Goal: Information Seeking & Learning: Learn about a topic

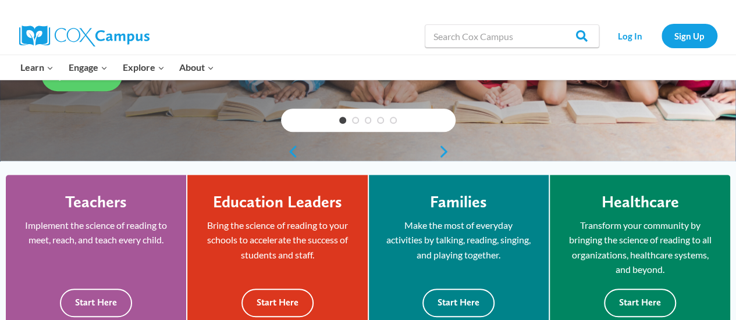
scroll to position [236, 0]
click at [633, 35] on link "Log In" at bounding box center [630, 36] width 51 height 24
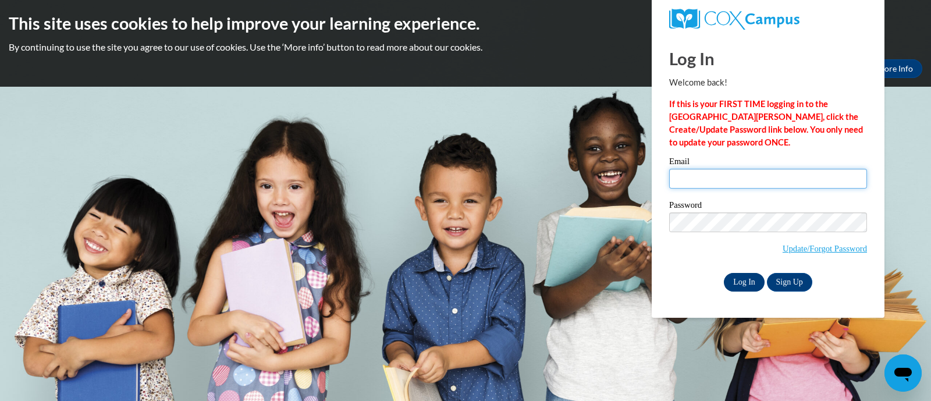
type input "janel.katzer@rusd.org"
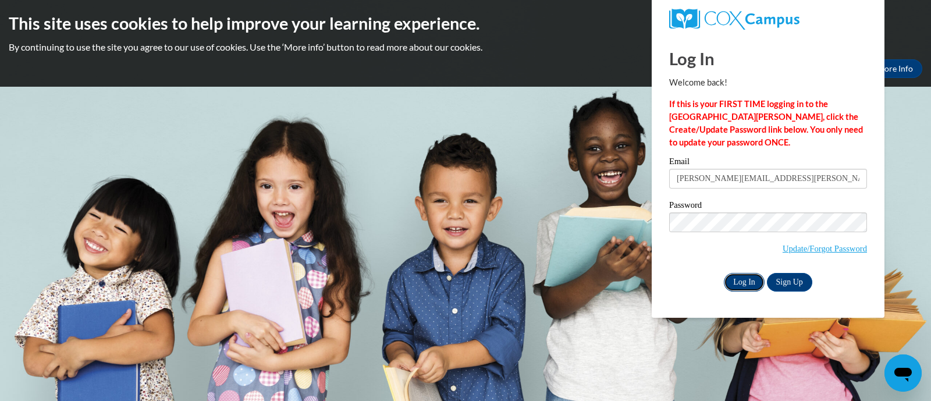
click at [747, 283] on input "Log In" at bounding box center [744, 282] width 41 height 19
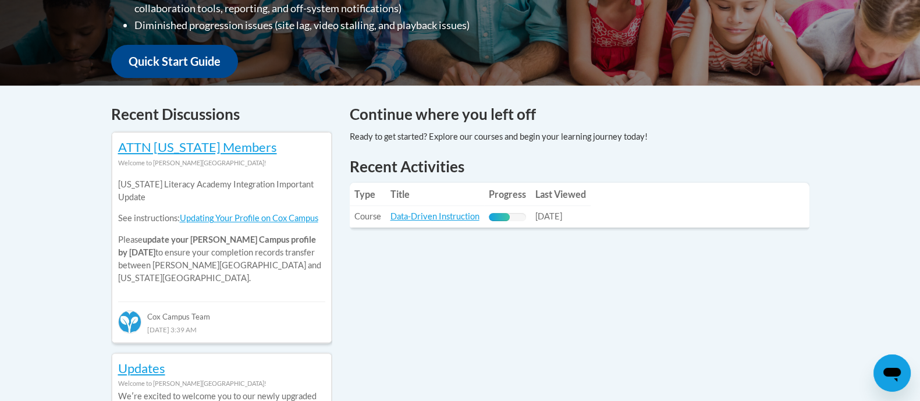
scroll to position [410, 0]
click at [419, 216] on link "Data-Driven Instruction" at bounding box center [434, 216] width 89 height 10
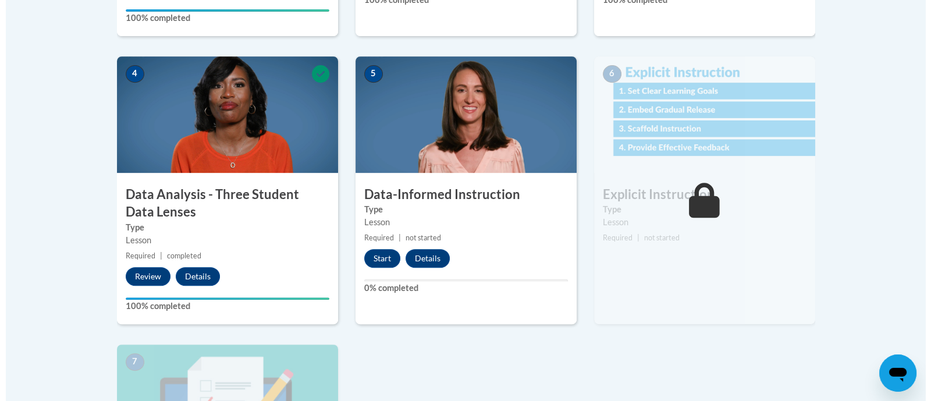
scroll to position [657, 0]
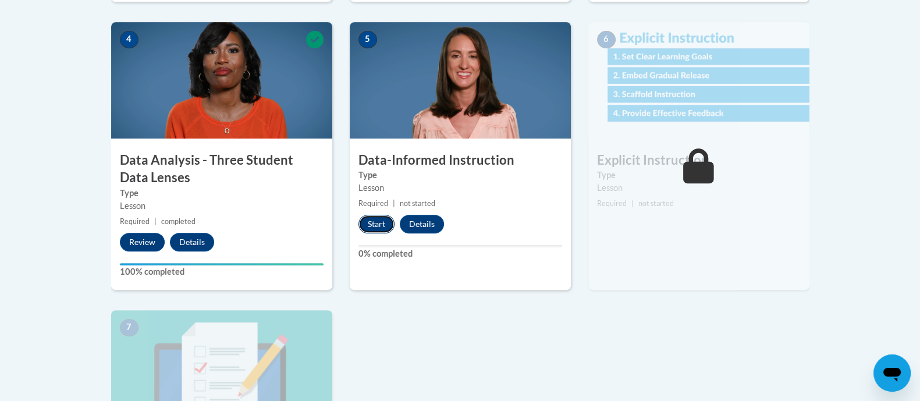
click at [381, 223] on button "Start" at bounding box center [376, 224] width 36 height 19
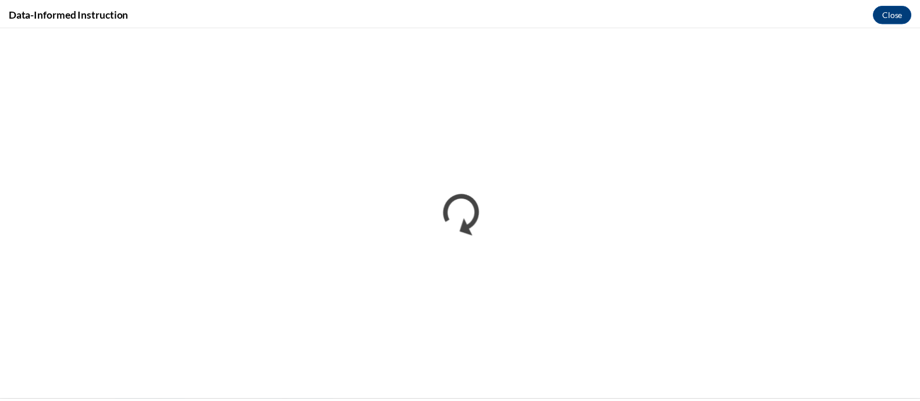
scroll to position [0, 0]
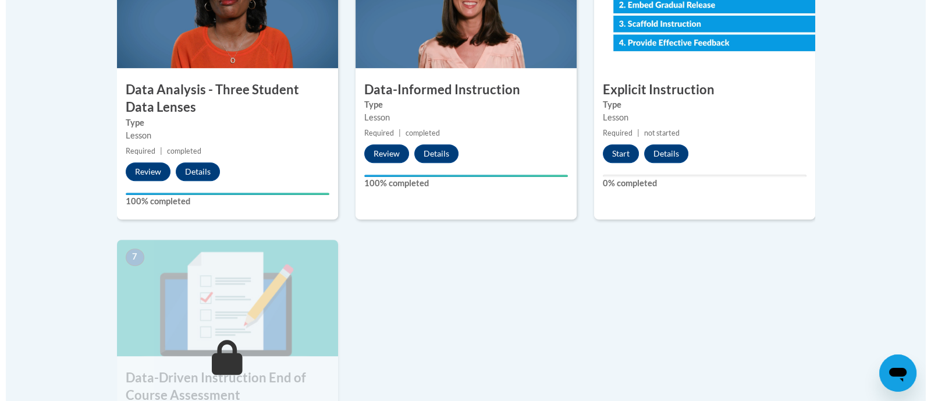
scroll to position [722, 0]
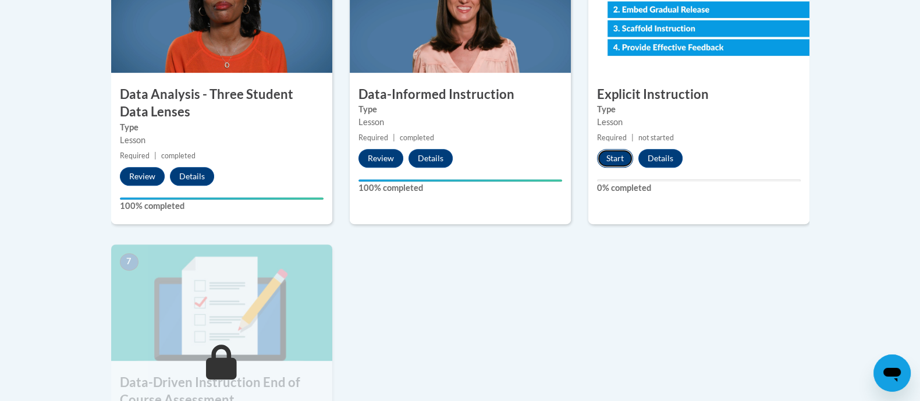
click at [612, 156] on button "Start" at bounding box center [615, 158] width 36 height 19
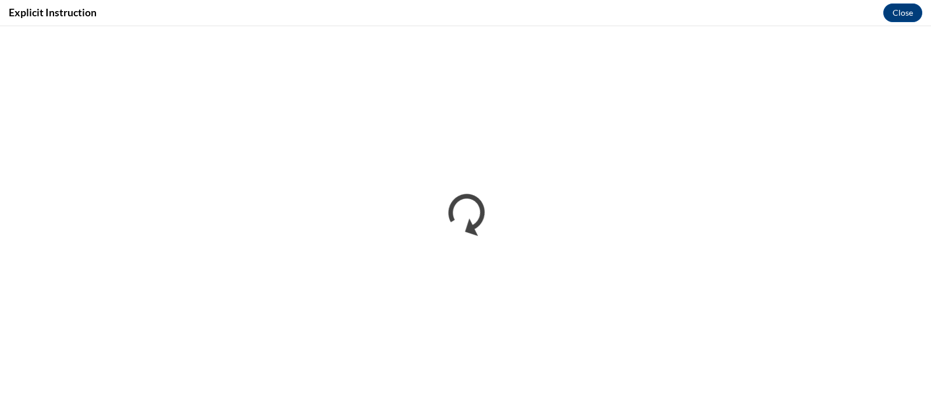
scroll to position [0, 0]
